Goal: Task Accomplishment & Management: Manage account settings

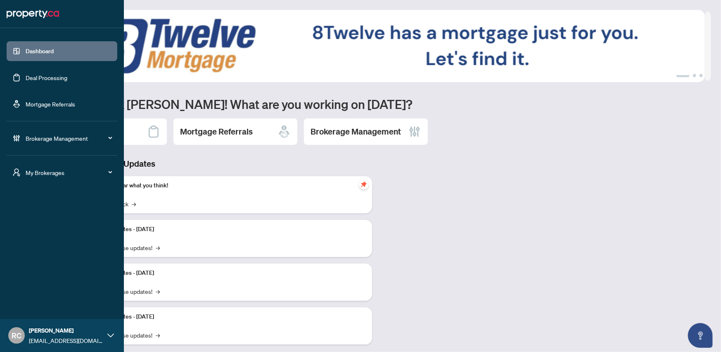
drag, startPoint x: 59, startPoint y: 76, endPoint x: 66, endPoint y: 81, distance: 8.8
click at [59, 76] on link "Deal Processing" at bounding box center [47, 77] width 42 height 7
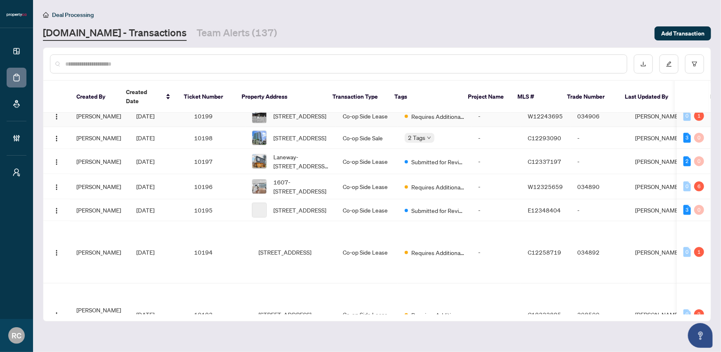
scroll to position [690, 0]
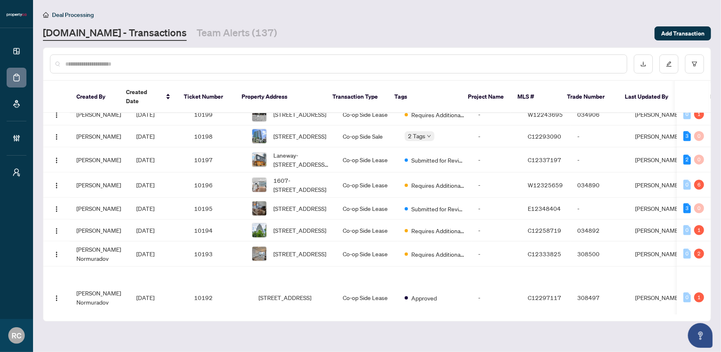
click at [252, 99] on img at bounding box center [259, 92] width 14 height 14
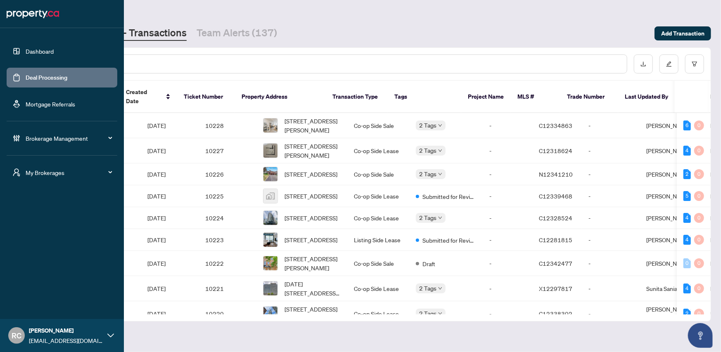
click at [43, 51] on link "Dashboard" at bounding box center [40, 50] width 28 height 7
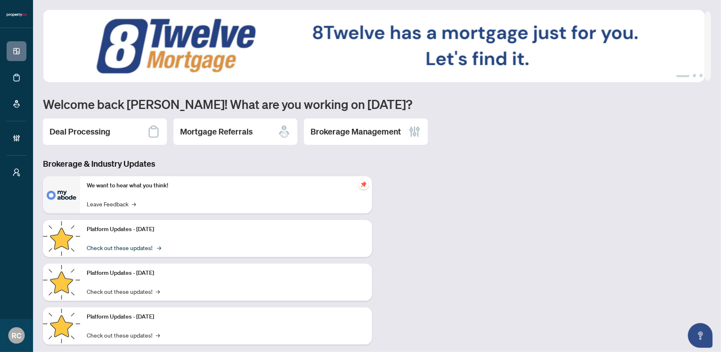
click at [136, 249] on link "Check out these updates! →" at bounding box center [123, 247] width 73 height 9
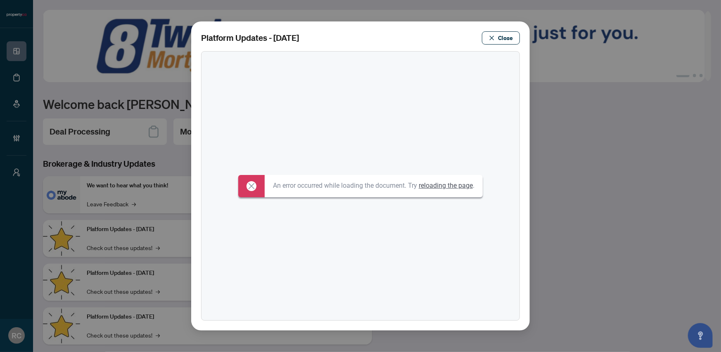
click at [447, 184] on link "reloading the page" at bounding box center [445, 186] width 54 height 8
